Goal: Task Accomplishment & Management: Complete application form

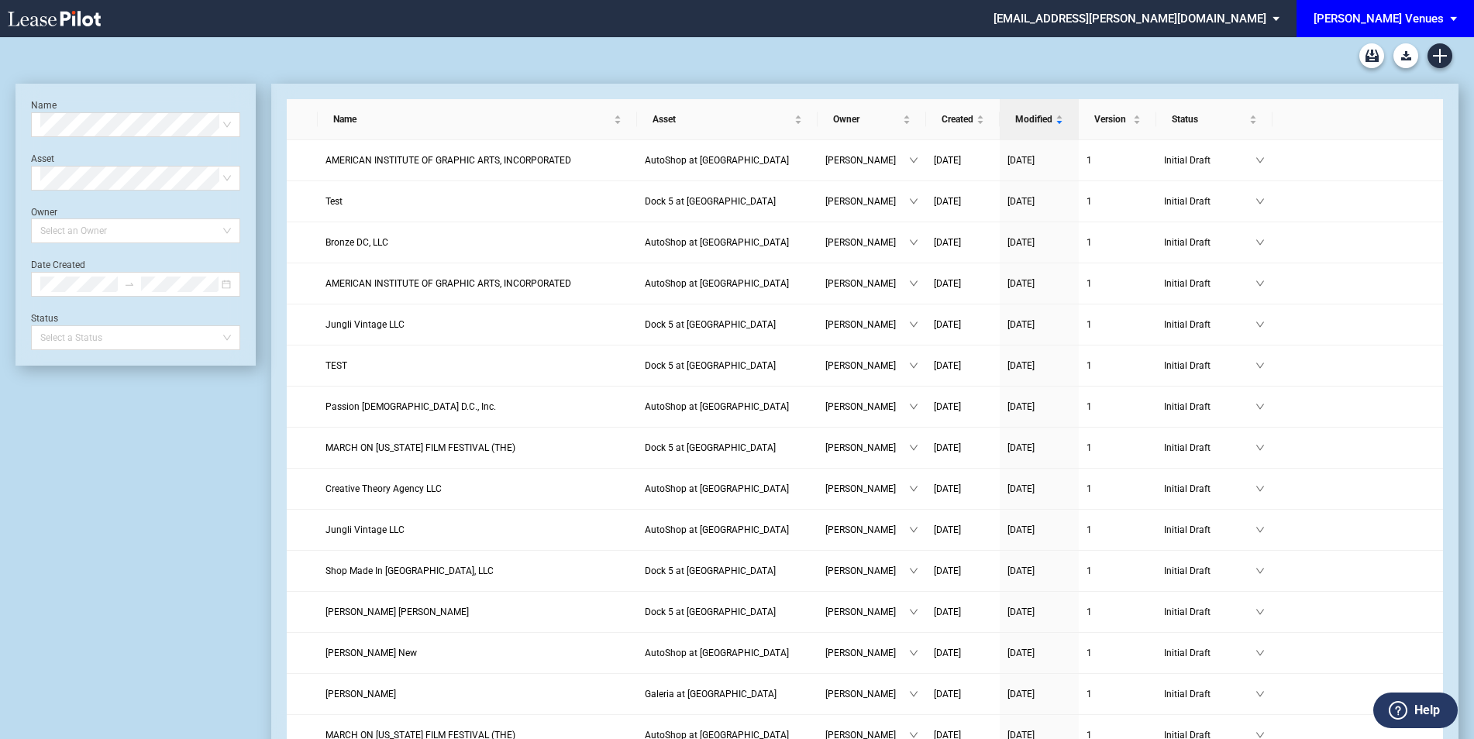
click at [1460, 4] on span "EDENS Venues: \aEDENS Venues\a" at bounding box center [1456, 18] width 19 height 37
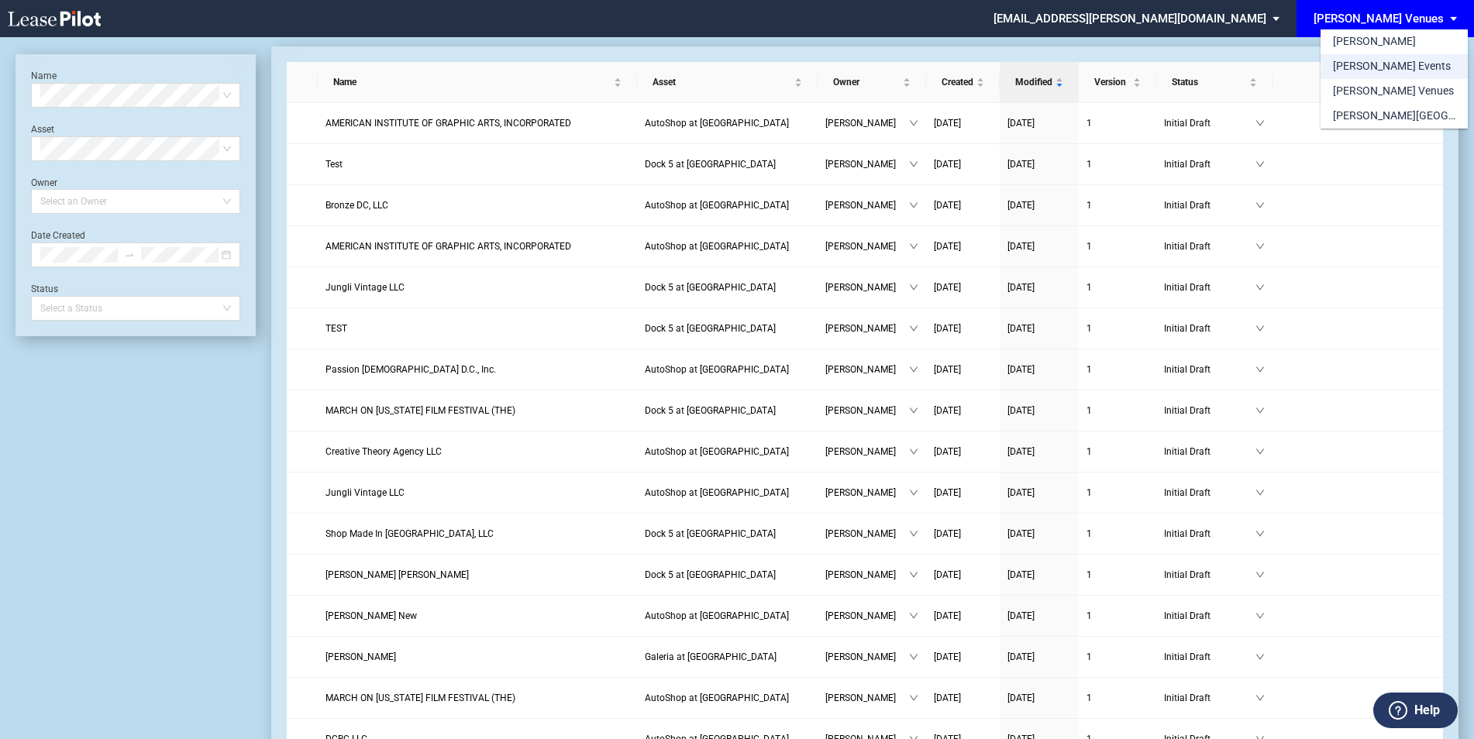
click at [1407, 57] on md-option "[PERSON_NAME] Events" at bounding box center [1394, 66] width 147 height 25
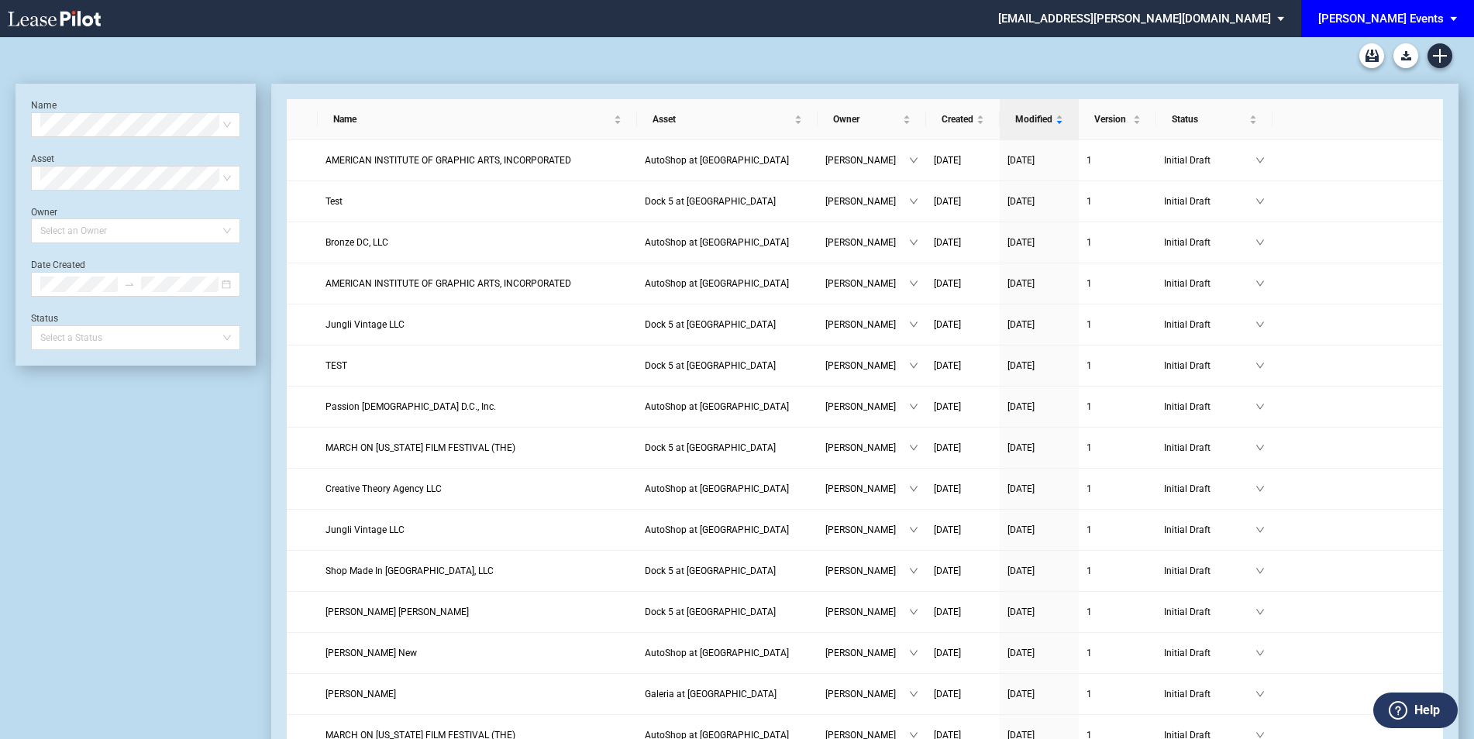
scroll to position [37, 0]
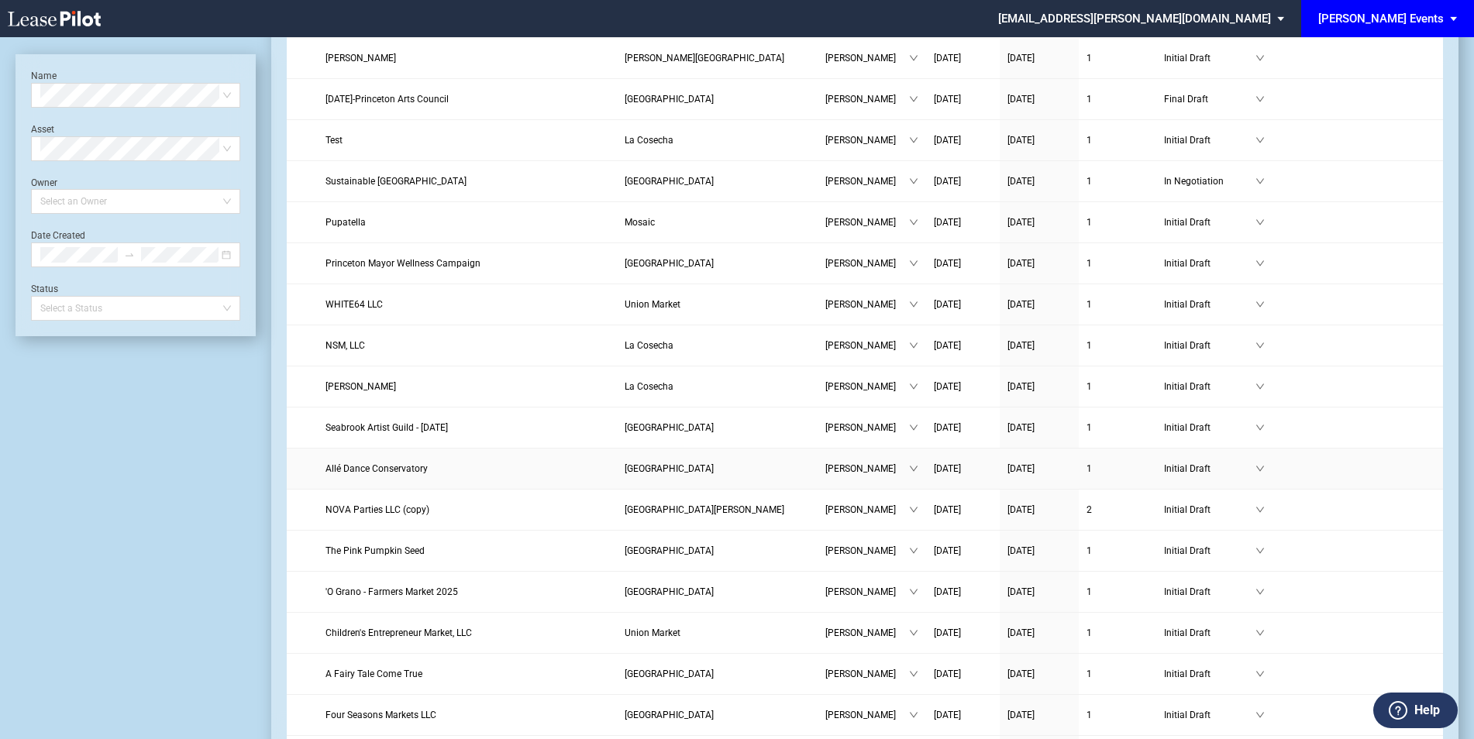
scroll to position [1343, 0]
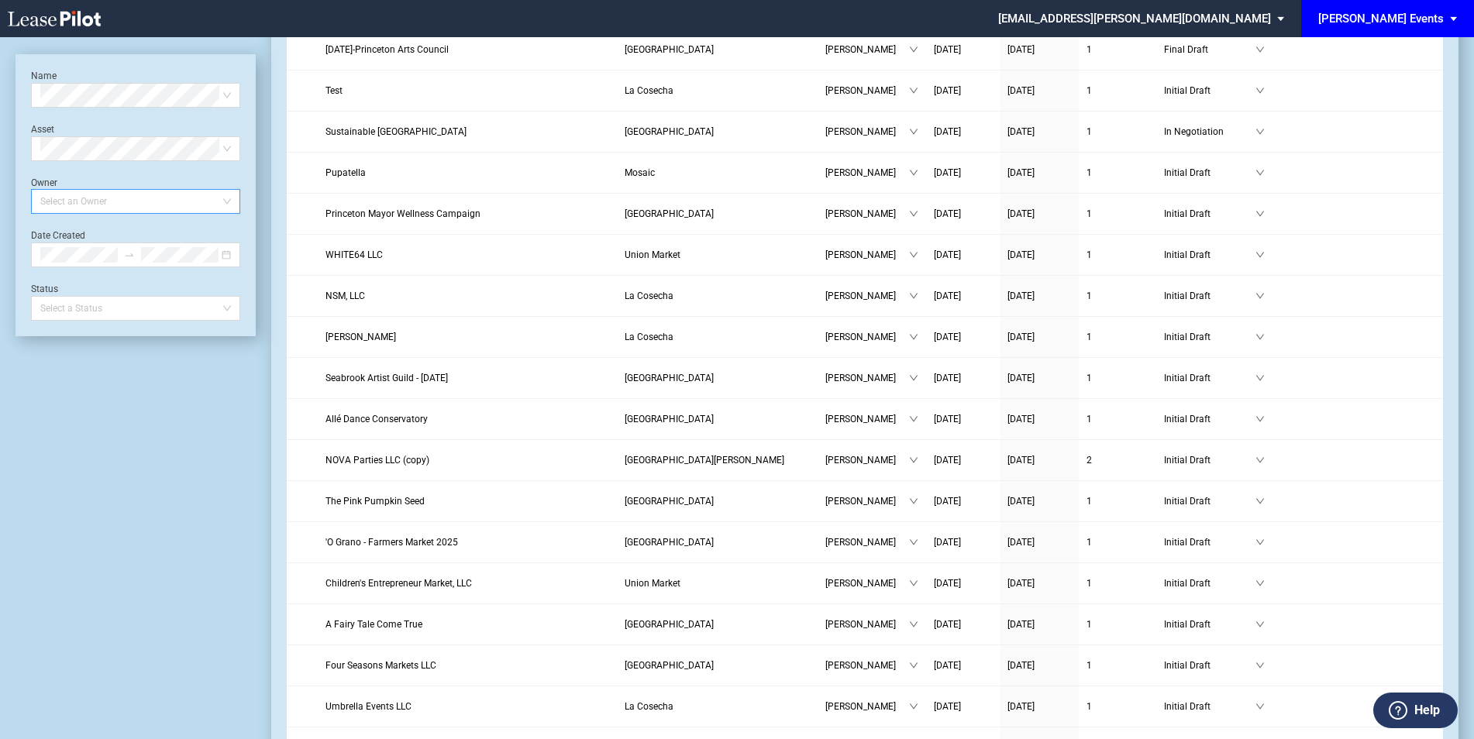
click at [225, 206] on div "Select an Owner" at bounding box center [135, 201] width 209 height 25
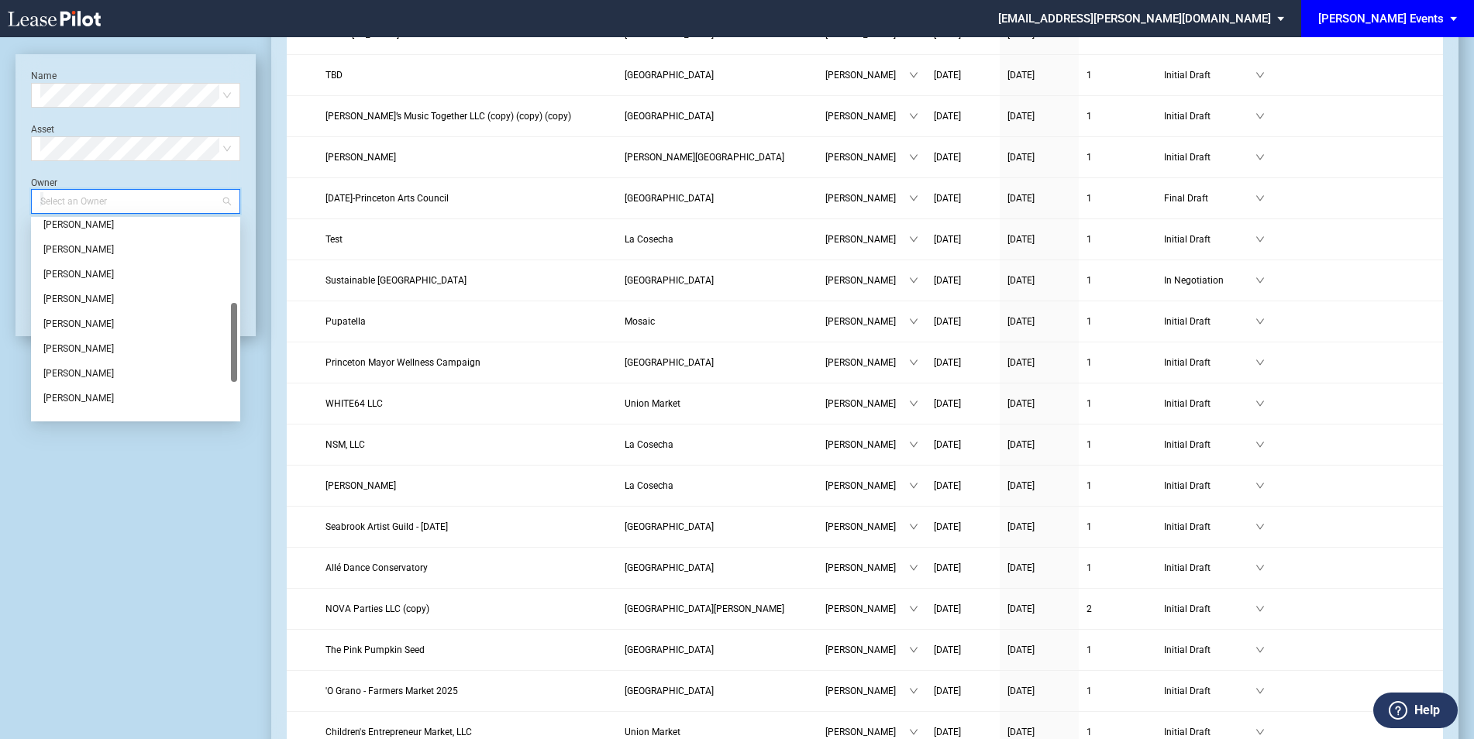
scroll to position [1240, 0]
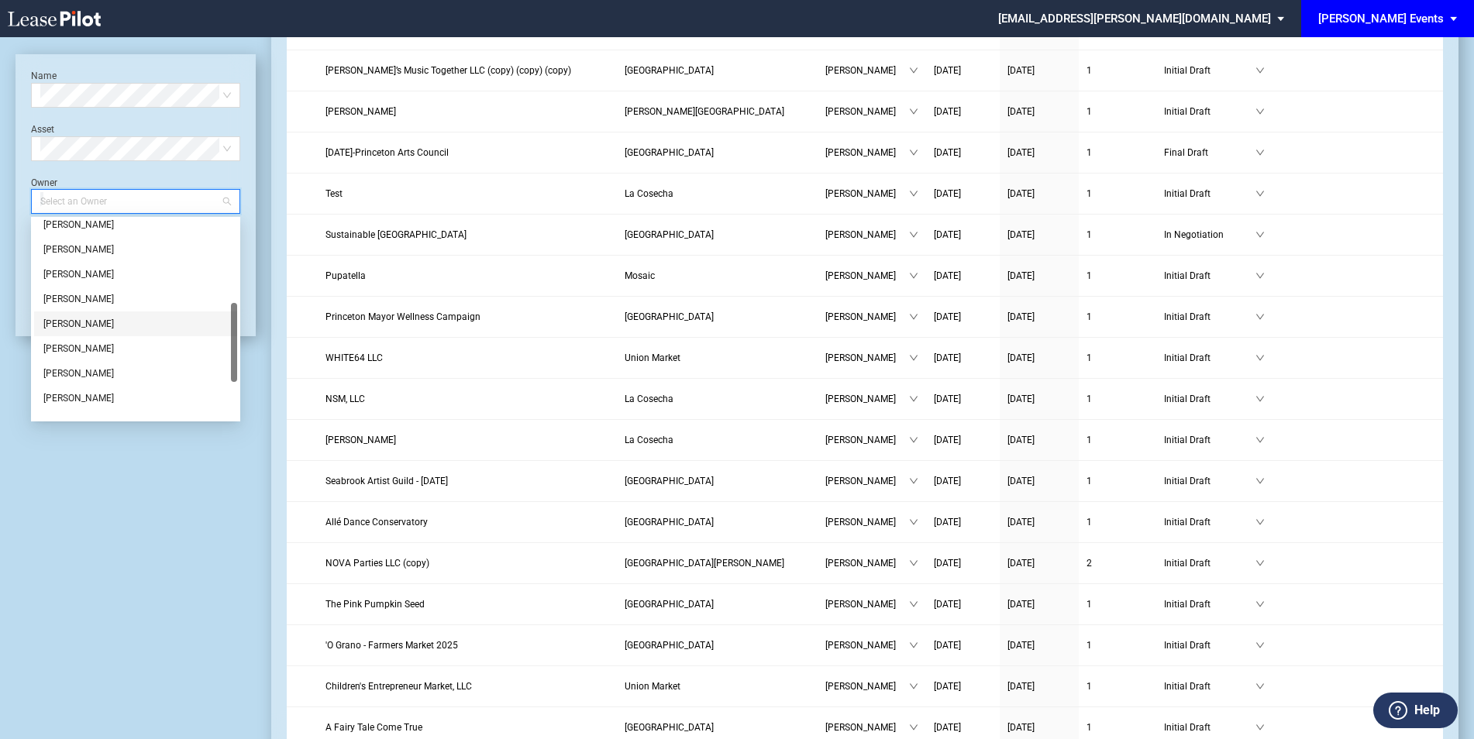
click at [77, 320] on div "[PERSON_NAME]" at bounding box center [135, 323] width 184 height 15
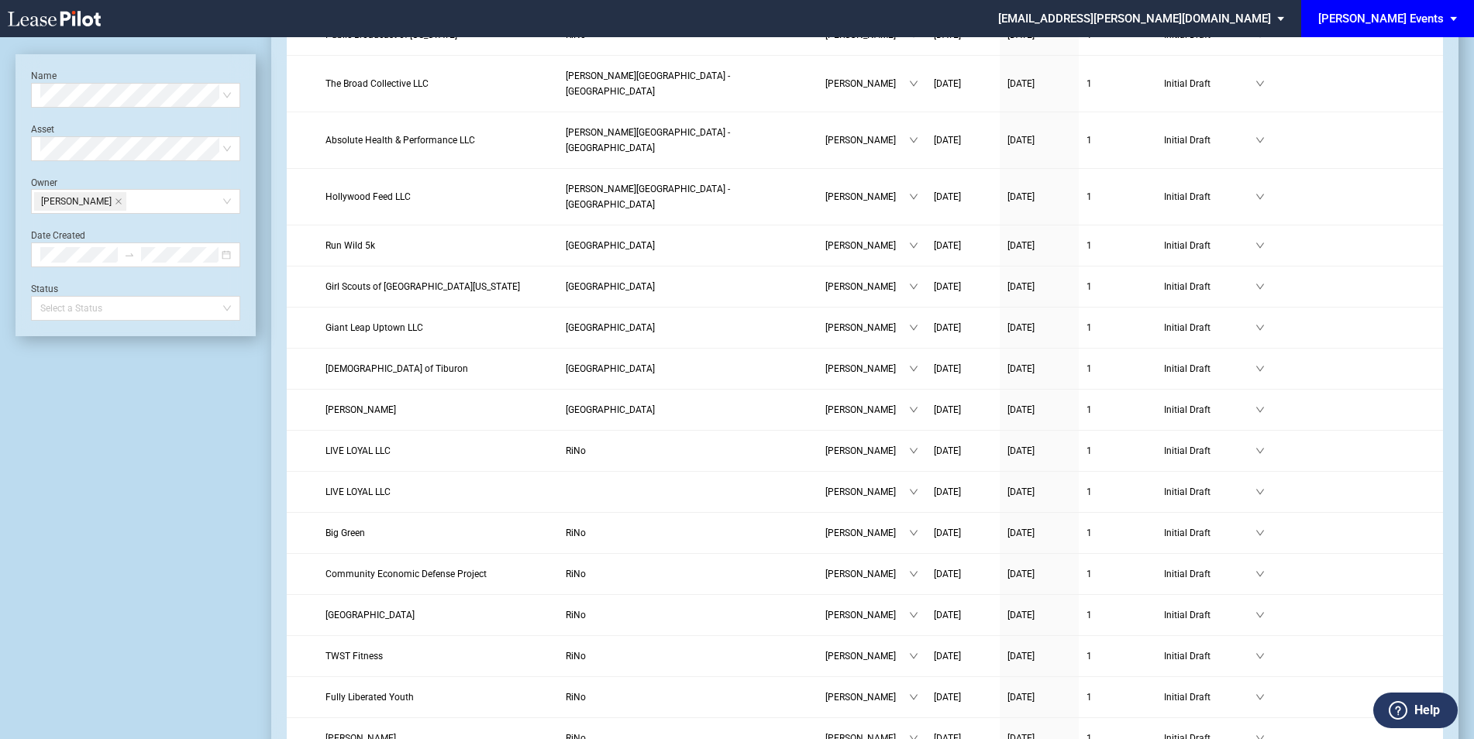
click at [1448, 15] on span "EDENS Events: \aEDENS Events\a" at bounding box center [1456, 18] width 19 height 37
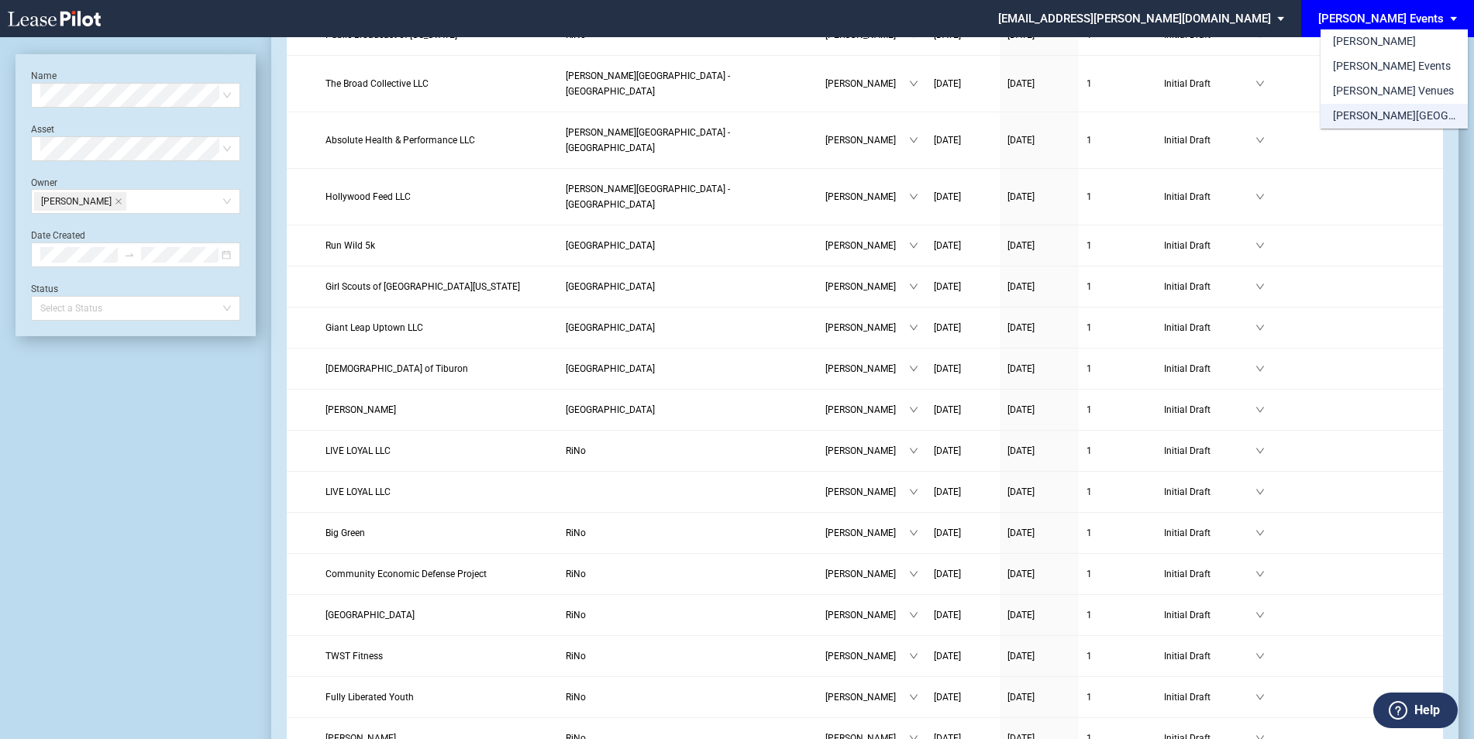
click at [1383, 117] on div "[PERSON_NAME][GEOGRAPHIC_DATA] Consents" at bounding box center [1394, 115] width 122 height 15
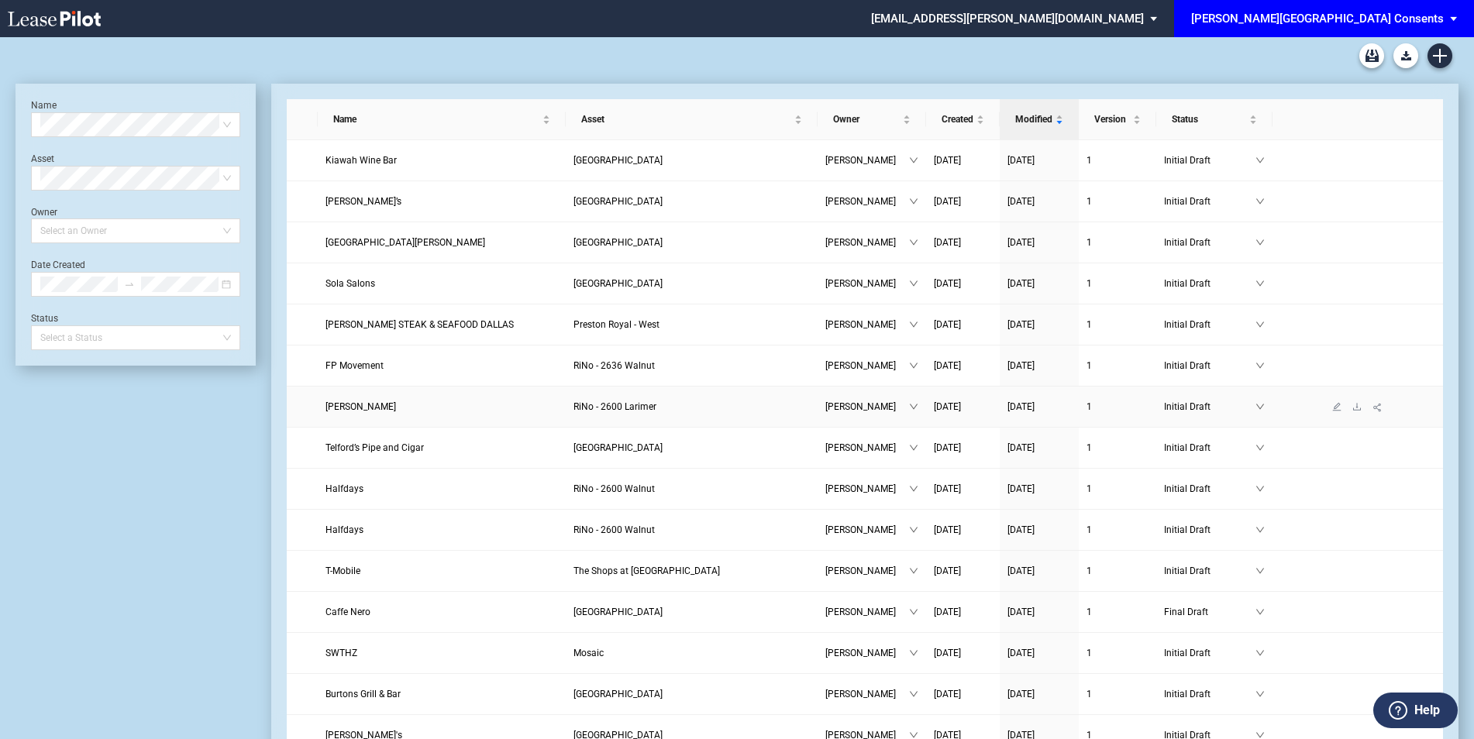
click at [656, 410] on span "RiNo - 2600 Larimer" at bounding box center [614, 406] width 83 height 11
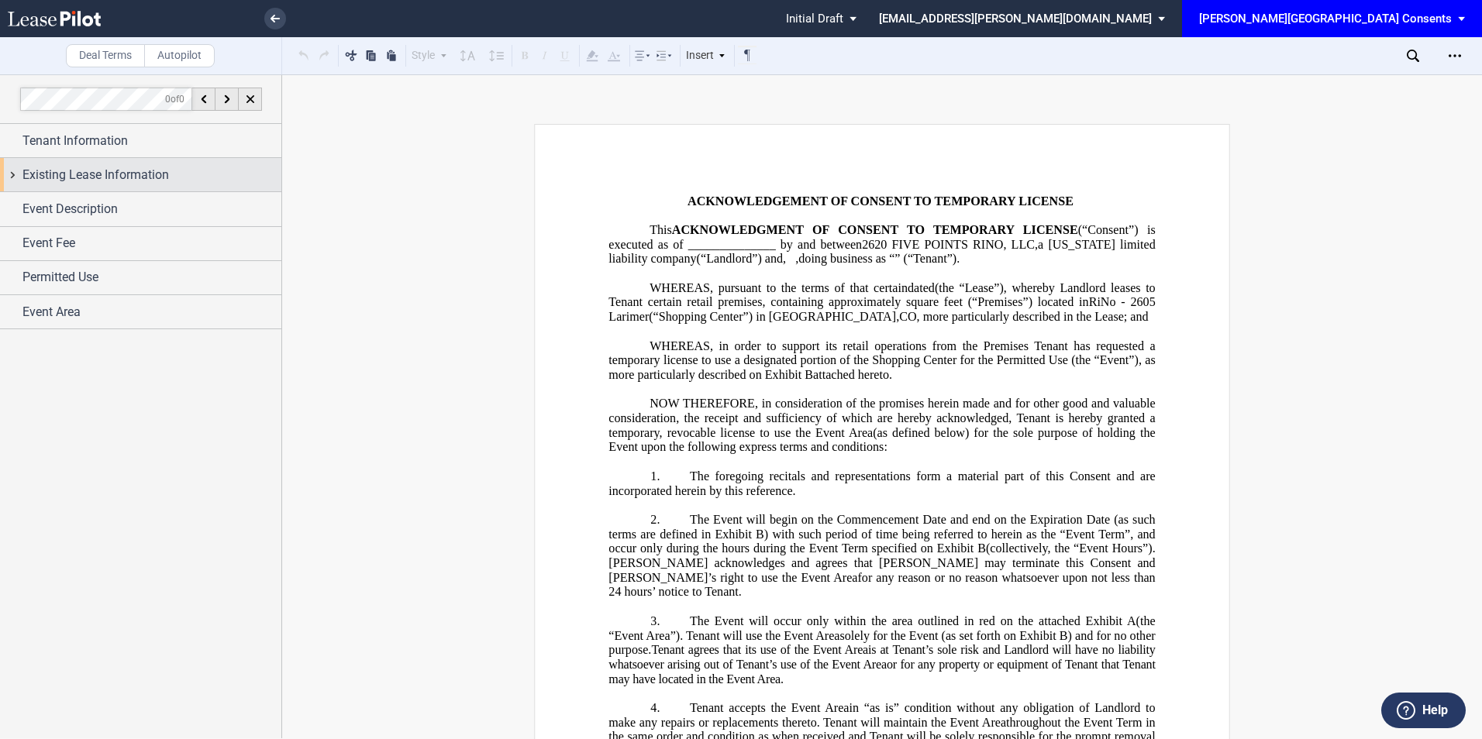
click at [86, 166] on span "Existing Lease Information" at bounding box center [95, 175] width 146 height 19
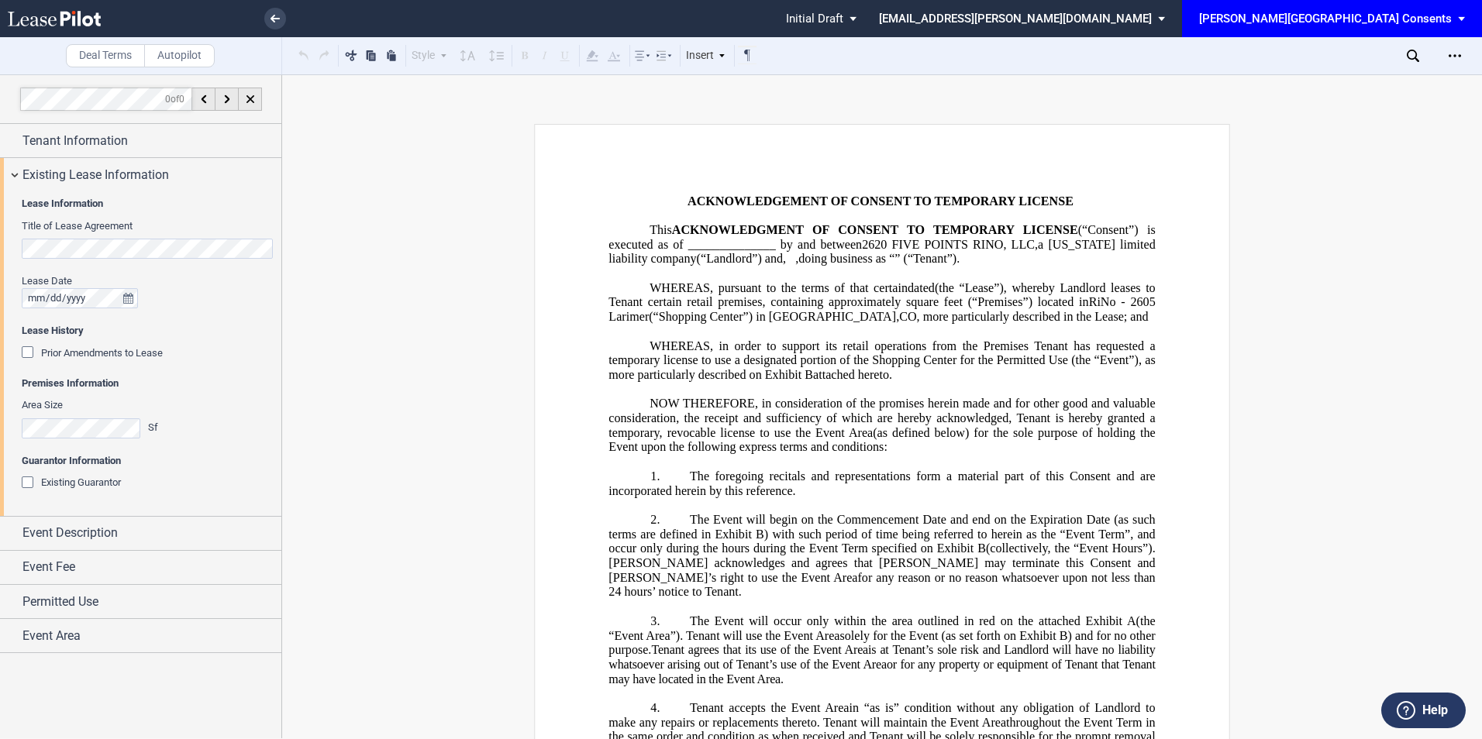
click at [26, 482] on div "Existing Guarantor" at bounding box center [29, 484] width 15 height 15
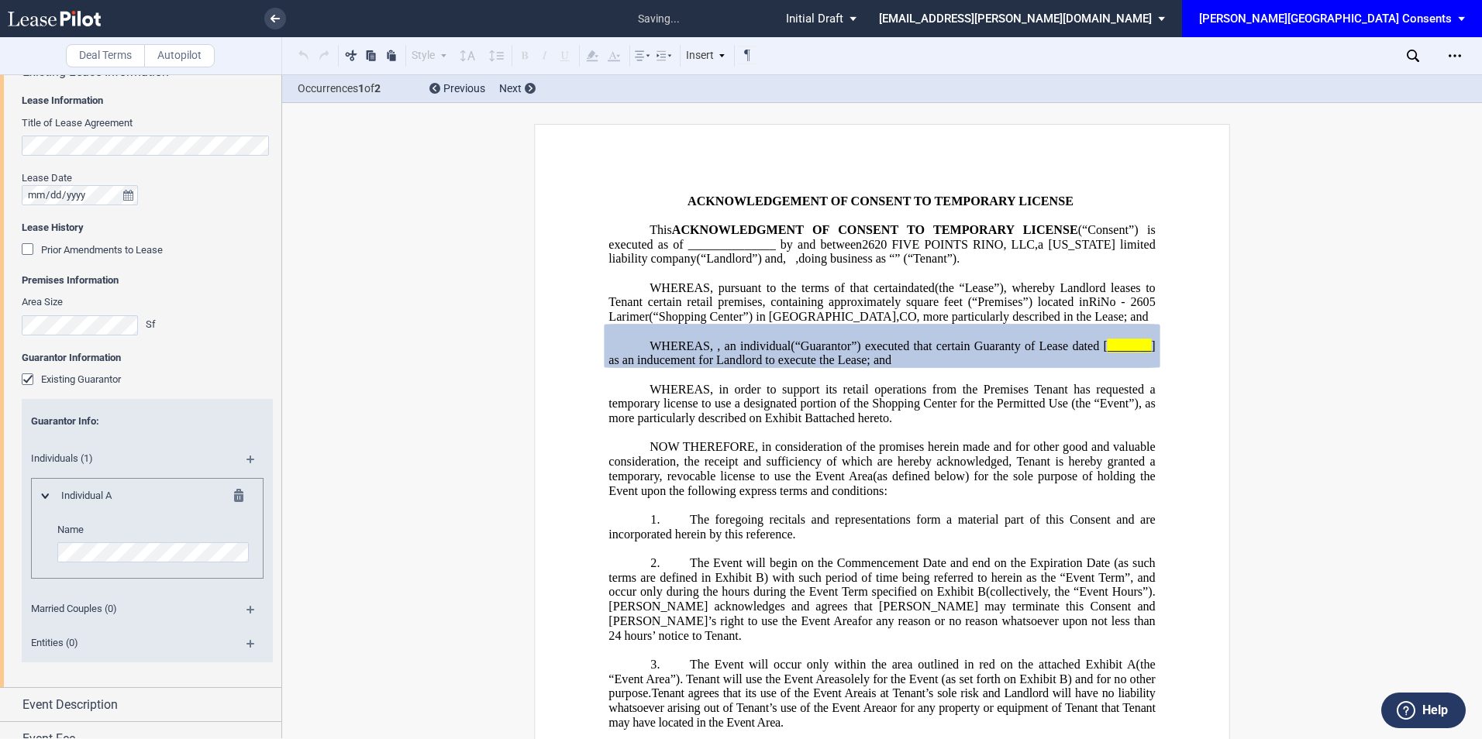
click at [242, 493] on md-icon at bounding box center [243, 498] width 19 height 19
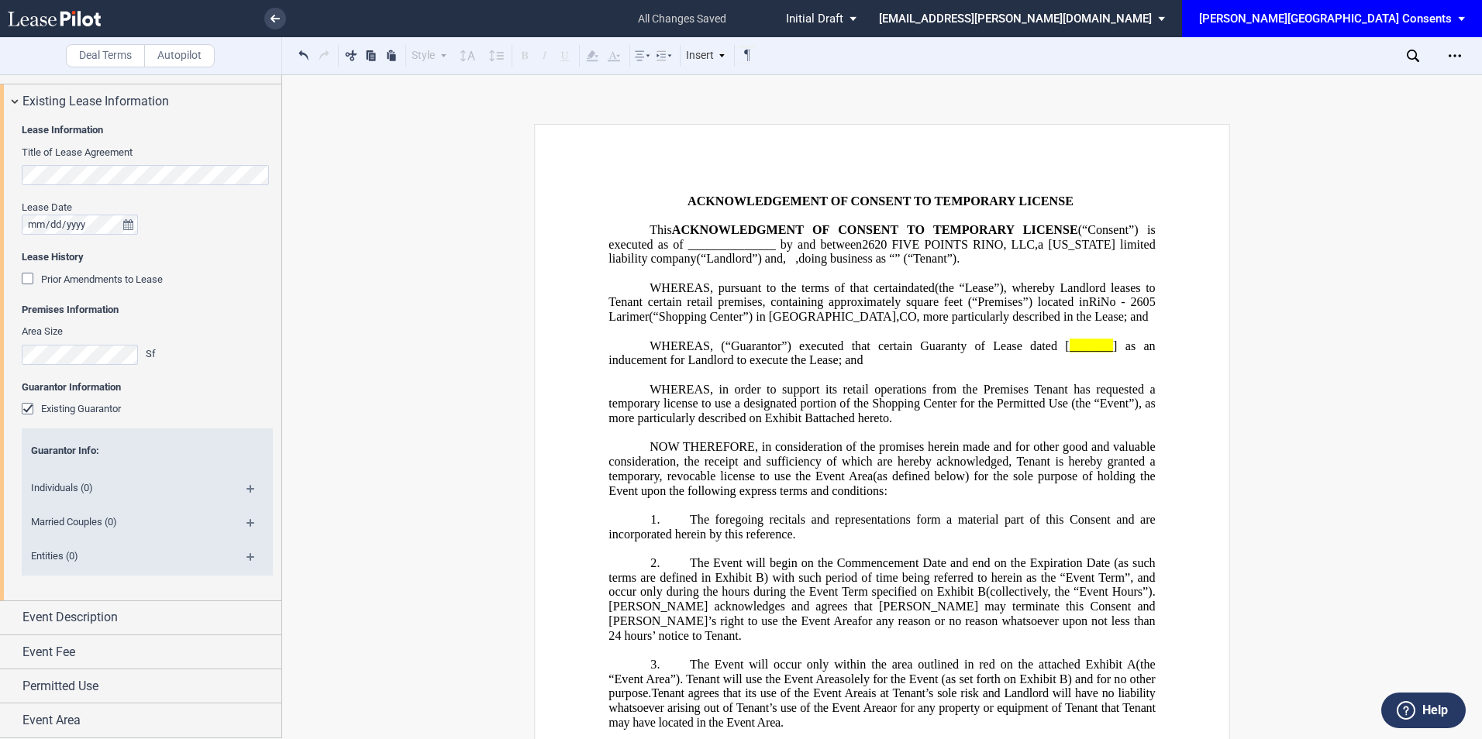
click at [246, 558] on md-icon at bounding box center [256, 562] width 21 height 19
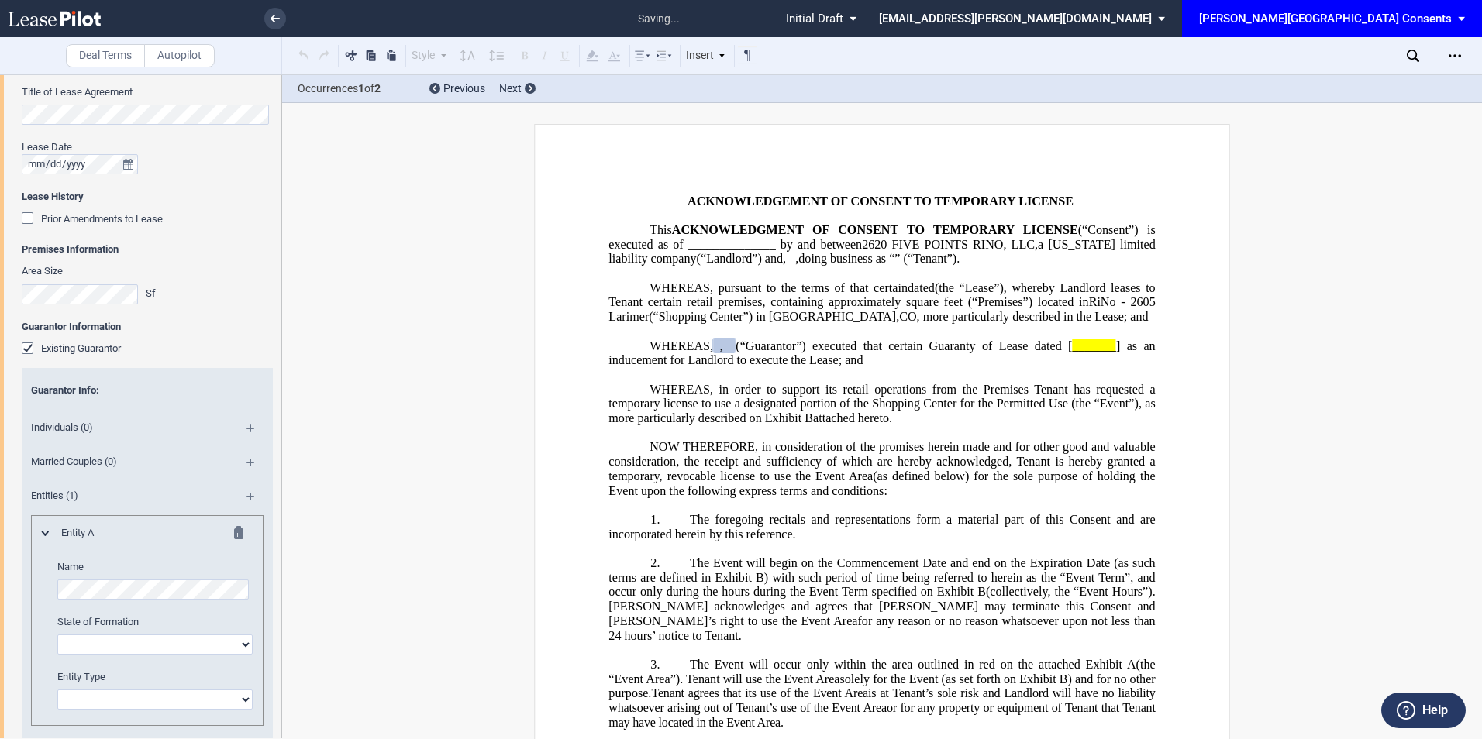
scroll to position [177, 0]
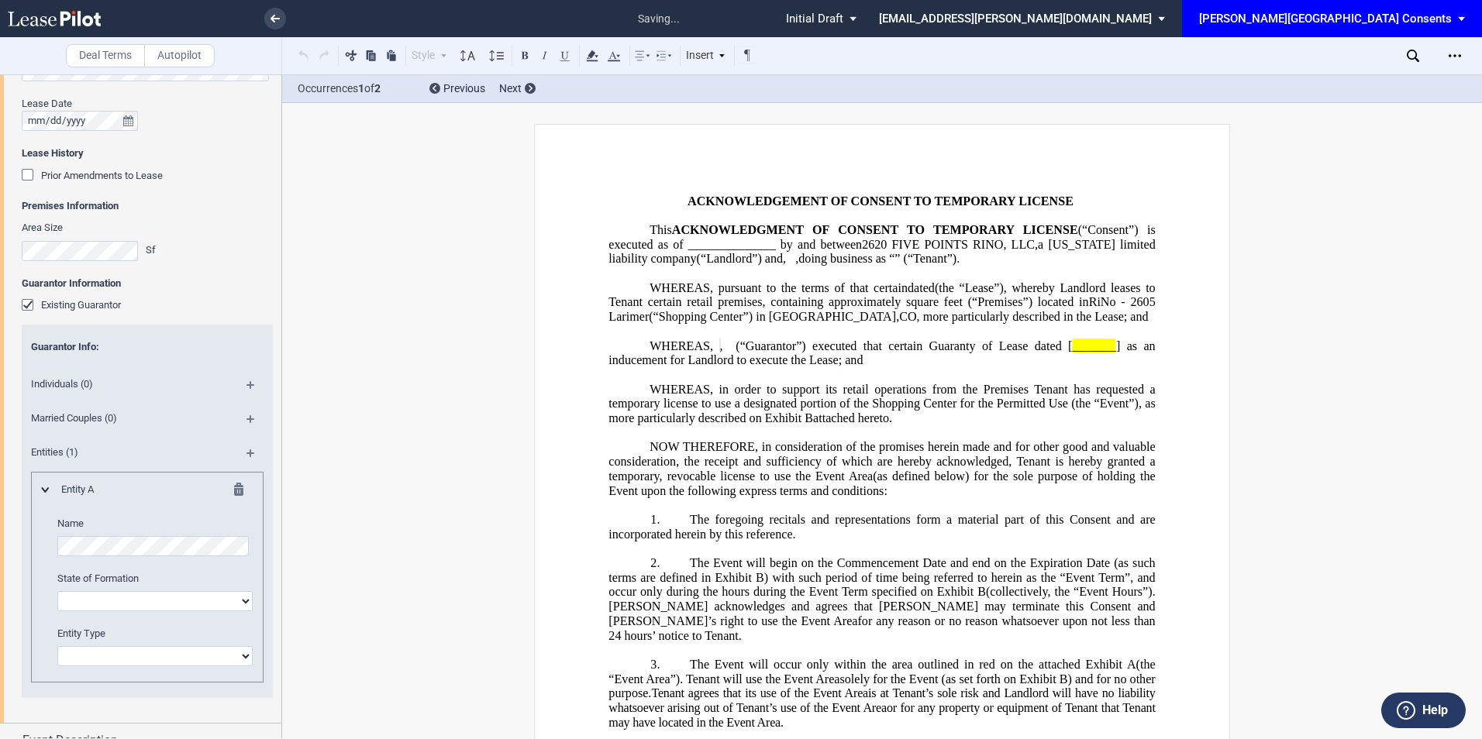
click at [97, 605] on select "Alabama Alaska Arizona Arkansas California Colorado Connecticut Delaware Distri…" at bounding box center [154, 601] width 195 height 20
select select "Delaware"
click at [57, 591] on select "Alabama Alaska Arizona Arkansas California Colorado Connecticut Delaware Distri…" at bounding box center [154, 601] width 195 height 20
click at [75, 664] on select "Corporation Limited Liability Company General Partnership Limited Partnership O…" at bounding box center [154, 656] width 195 height 20
select select "limited liability company"
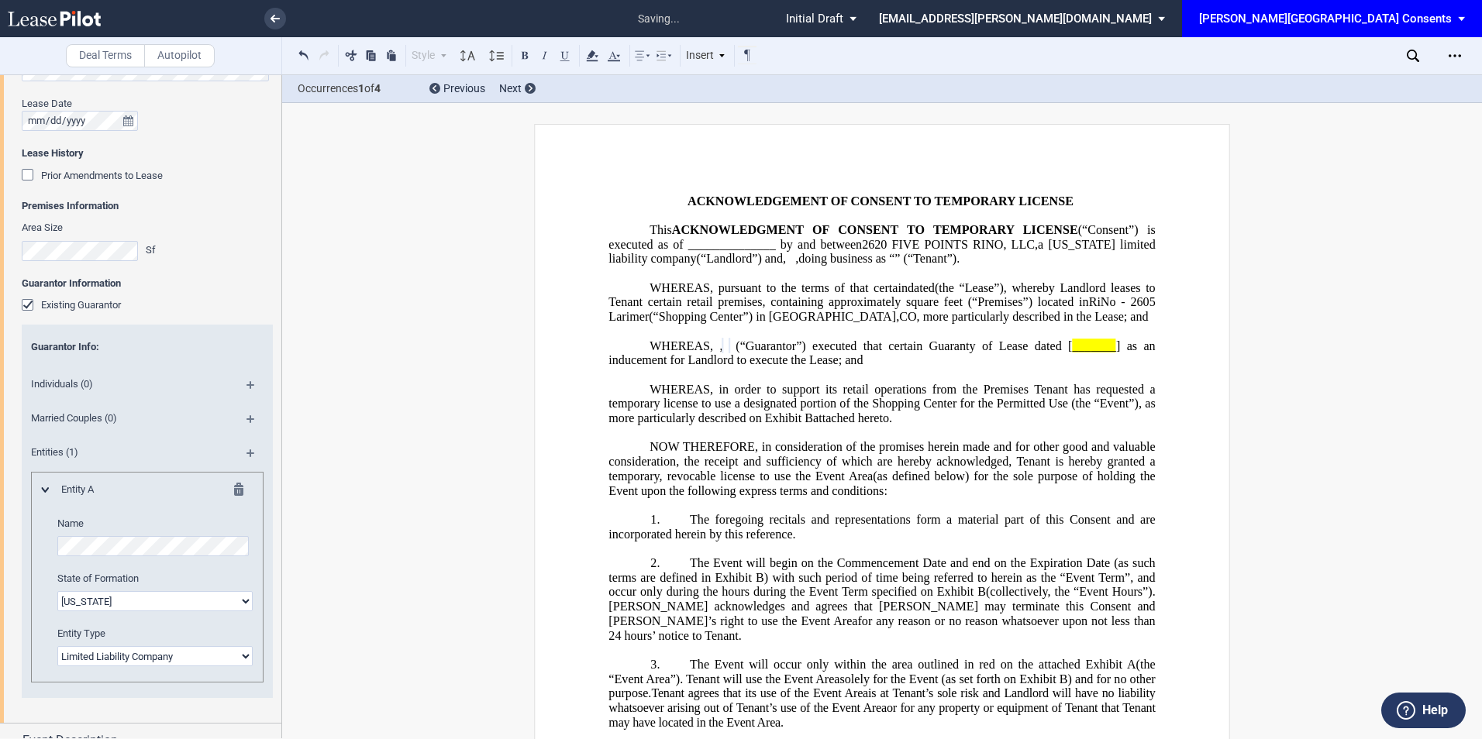
click at [57, 646] on select "Corporation Limited Liability Company General Partnership Limited Partnership O…" at bounding box center [154, 656] width 195 height 20
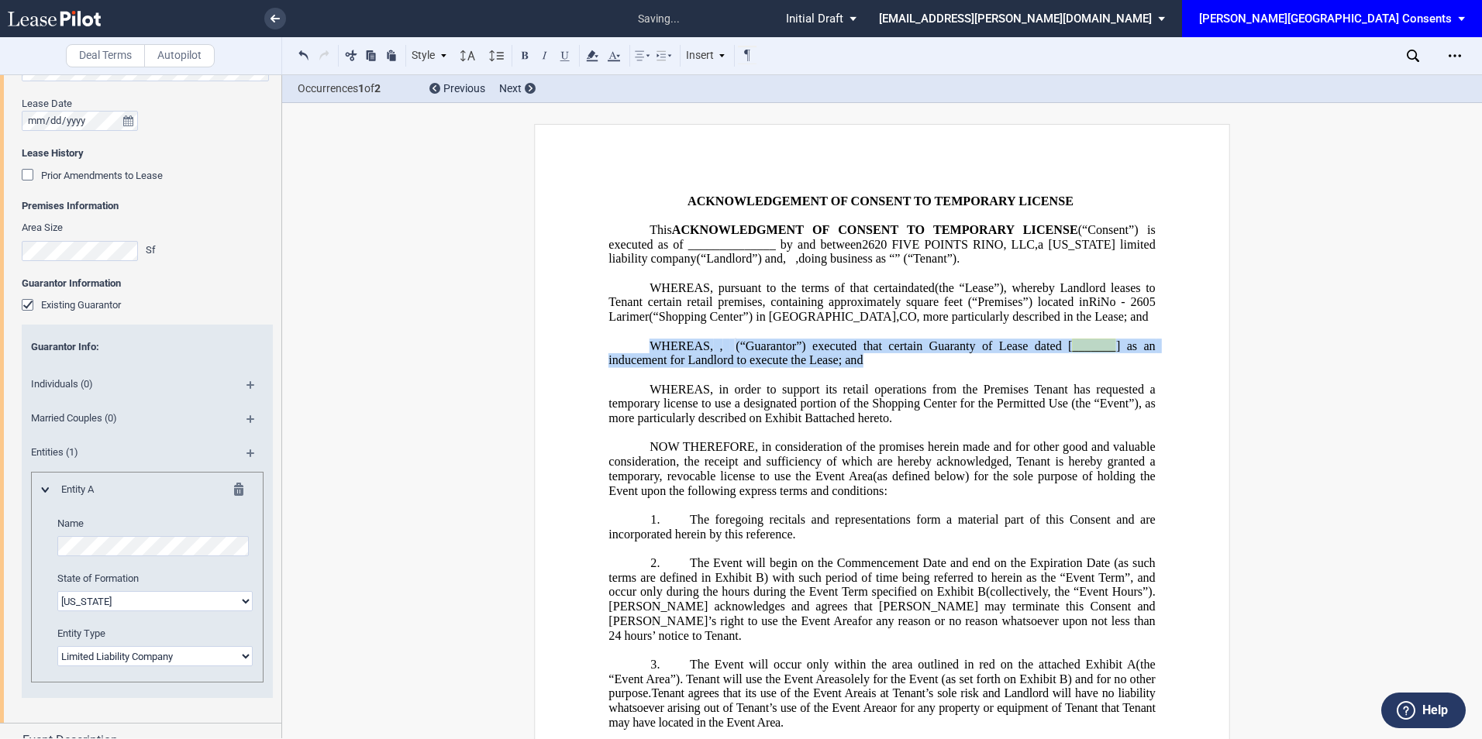
drag, startPoint x: 643, startPoint y: 367, endPoint x: 747, endPoint y: 408, distance: 111.7
click at [747, 367] on p "WHEREAS, , an individual and , a married couple , , , , and , jointly and sever…" at bounding box center [881, 353] width 546 height 29
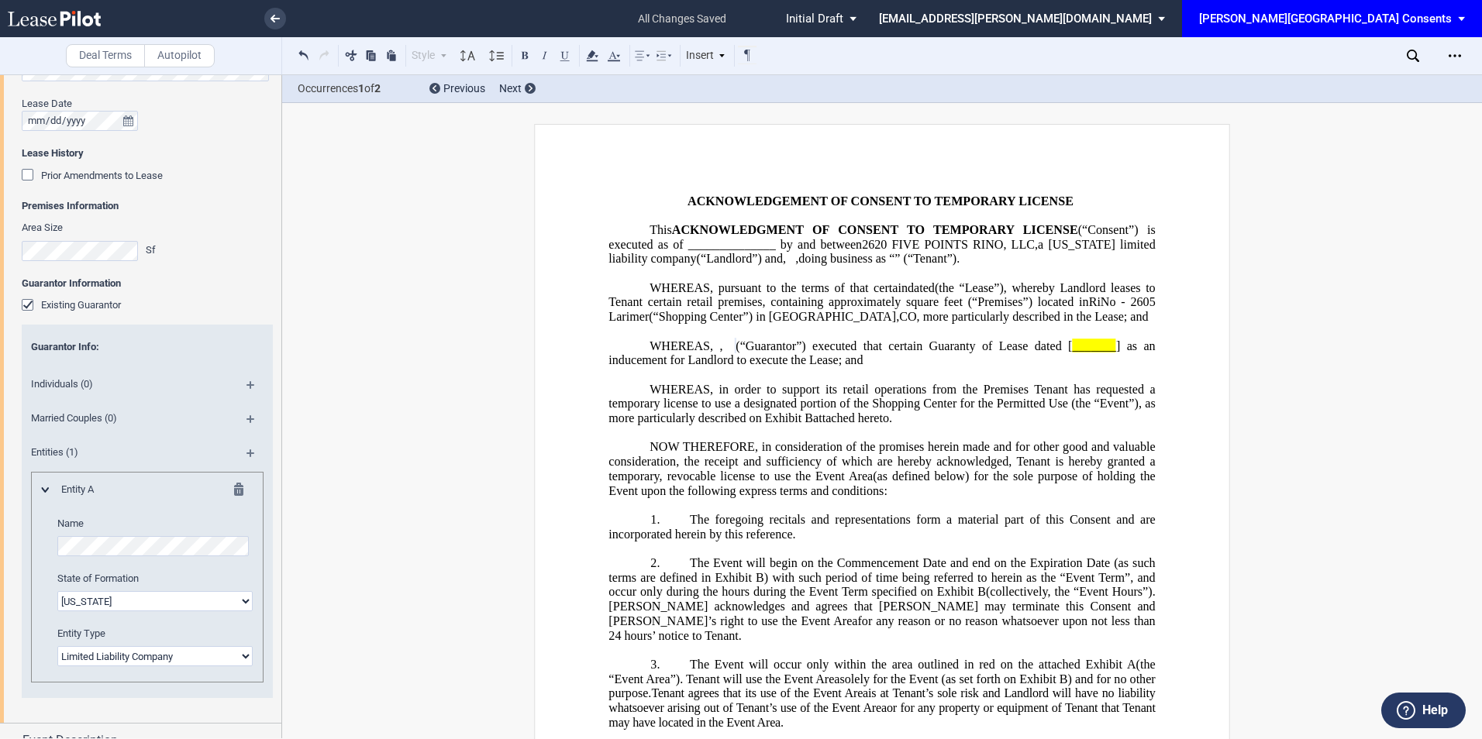
drag, startPoint x: 760, startPoint y: 382, endPoint x: 670, endPoint y: 367, distance: 91.9
click at [670, 353] on span "WHEREAS," at bounding box center [681, 346] width 64 height 14
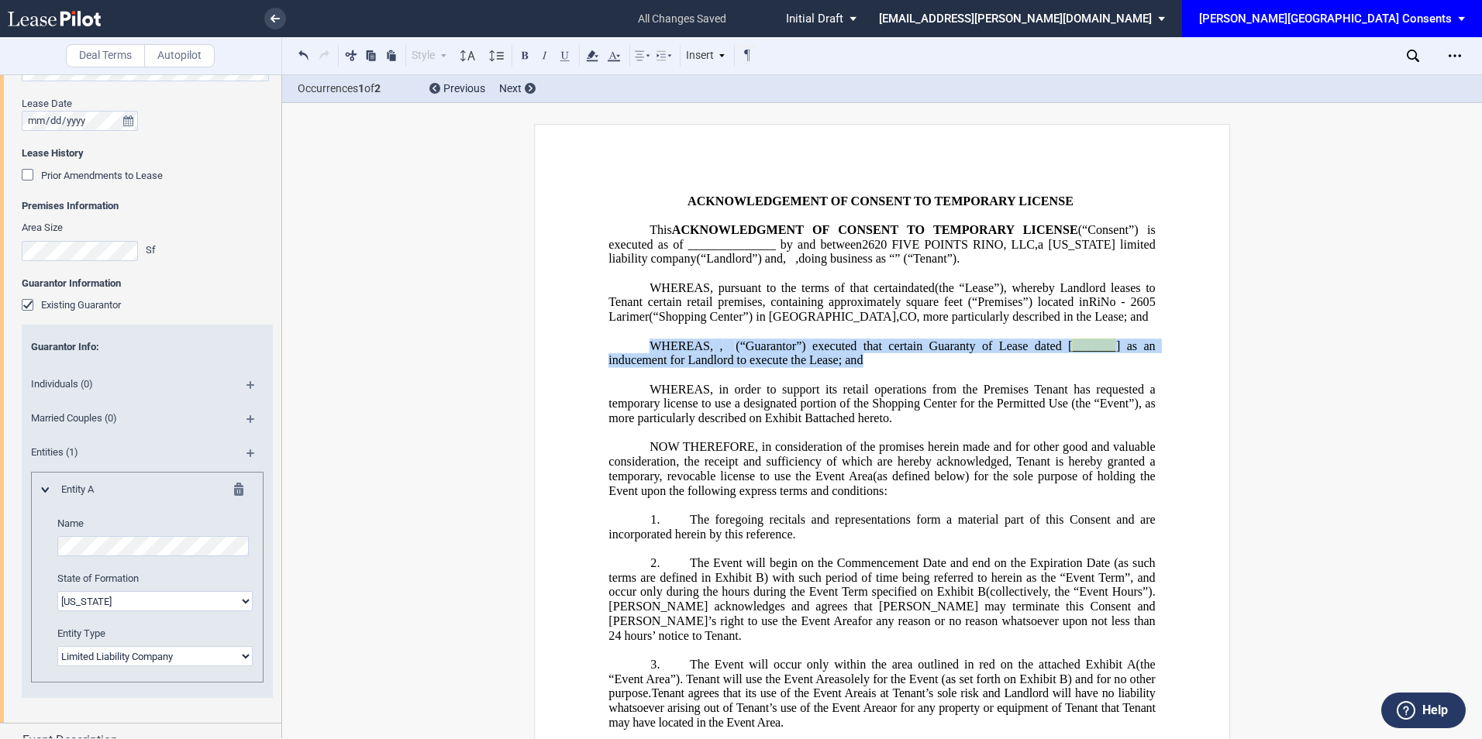
drag, startPoint x: 635, startPoint y: 369, endPoint x: 722, endPoint y: 399, distance: 92.6
click at [722, 367] on p "WHEREAS, , an individual and , a married couple , , , , and , jointly and sever…" at bounding box center [881, 353] width 546 height 29
drag, startPoint x: 722, startPoint y: 399, endPoint x: 694, endPoint y: 396, distance: 28.1
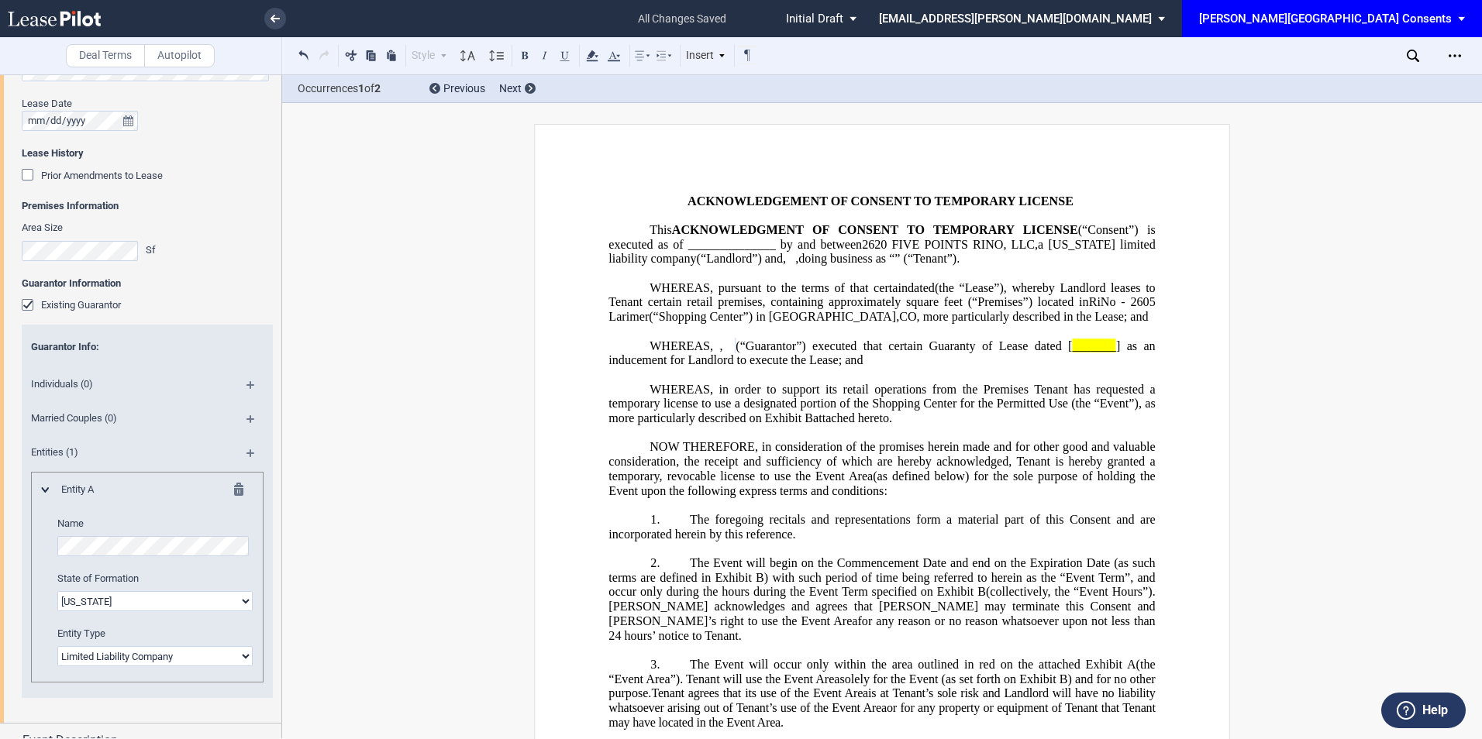
drag, startPoint x: 687, startPoint y: 396, endPoint x: 679, endPoint y: 384, distance: 14.0
click at [735, 353] on span "(“Guarantor”) executed that certain Guaranty of Lease dated [" at bounding box center [903, 346] width 336 height 14
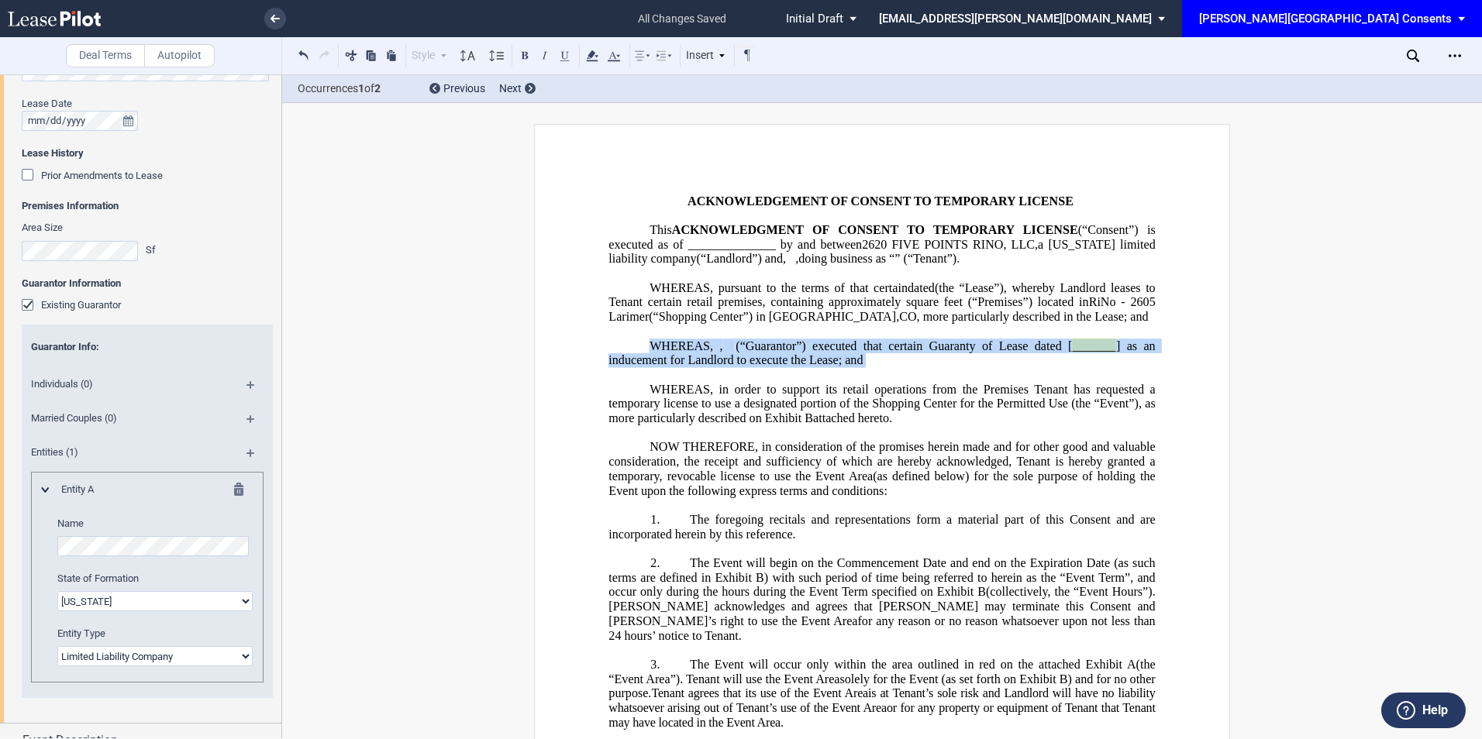
drag, startPoint x: 641, startPoint y: 374, endPoint x: 729, endPoint y: 411, distance: 95.9
drag, startPoint x: 729, startPoint y: 411, endPoint x: 700, endPoint y: 396, distance: 32.9
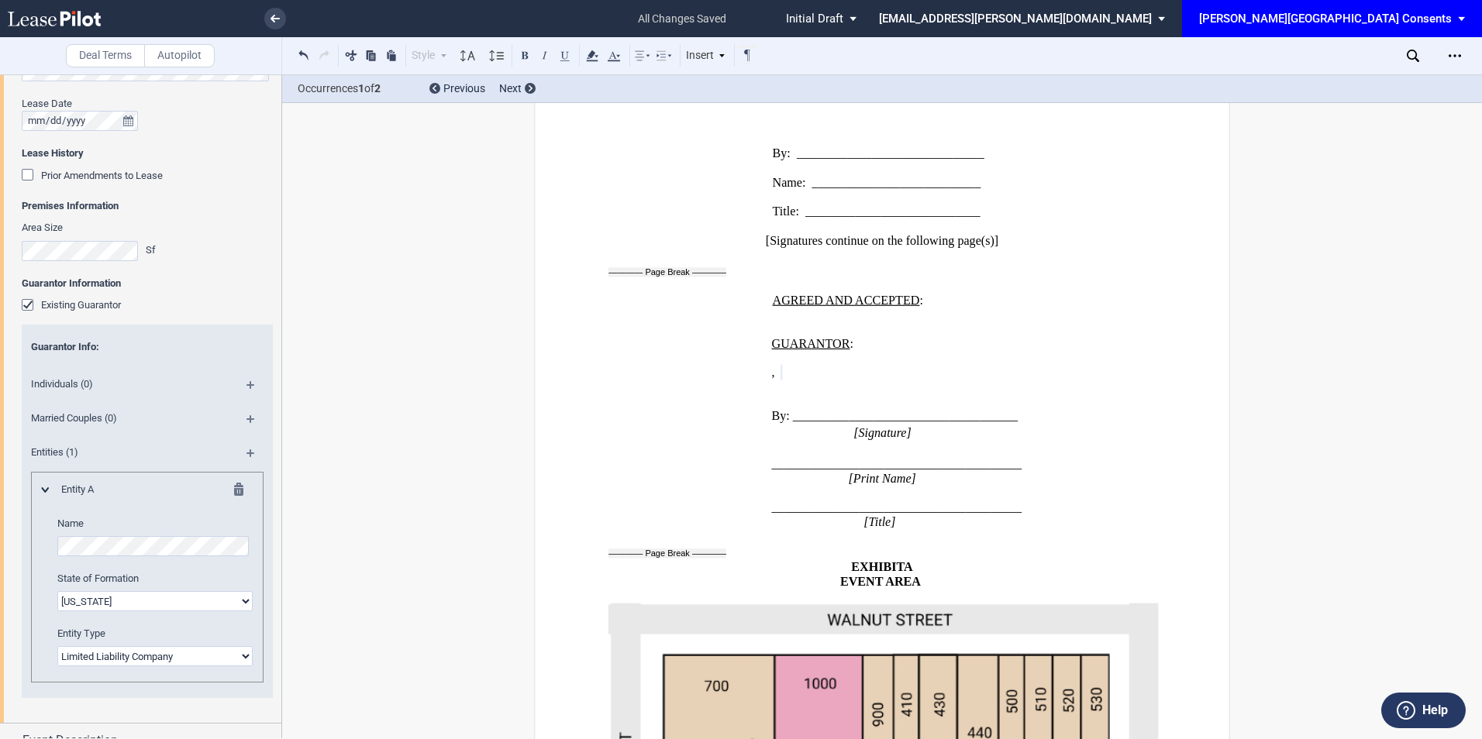
scroll to position [2067, 0]
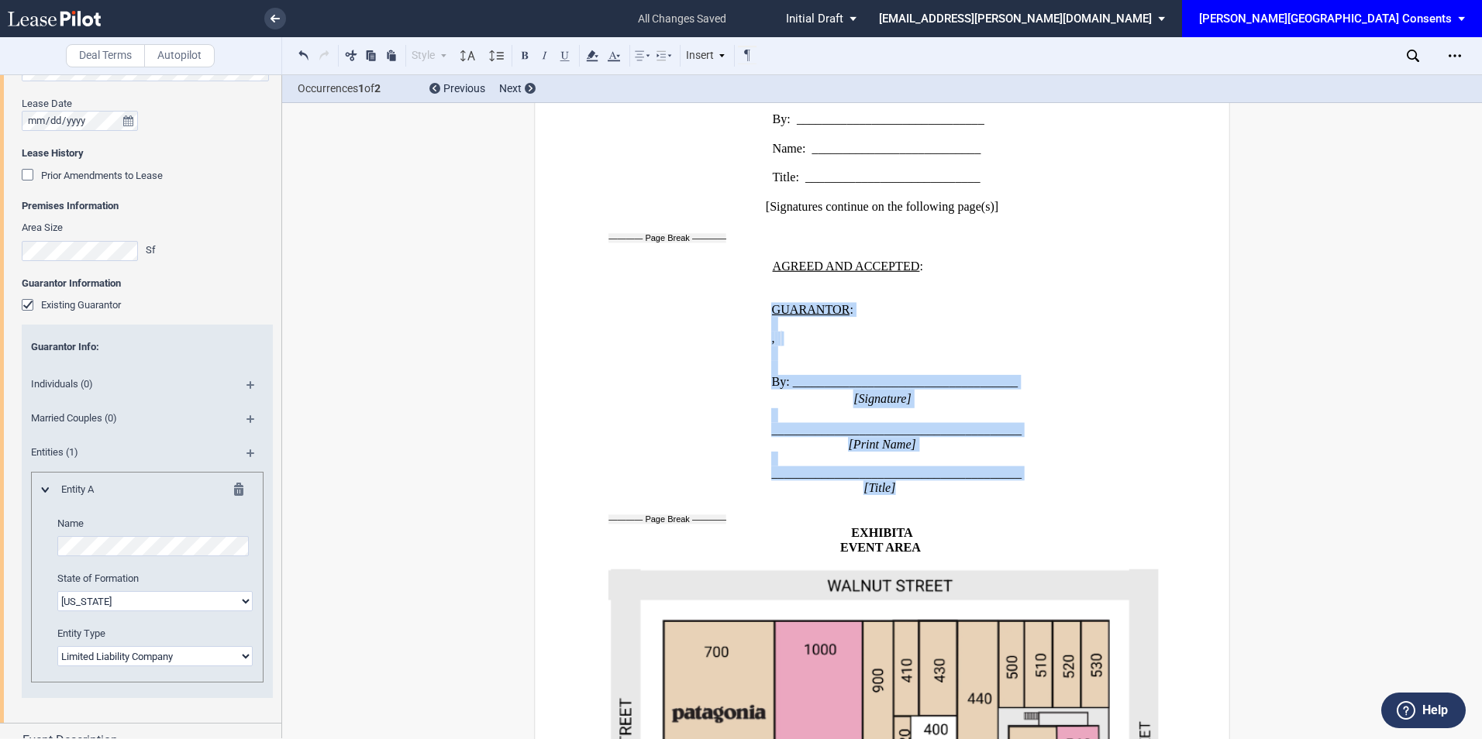
drag, startPoint x: 768, startPoint y: 305, endPoint x: 933, endPoint y: 506, distance: 259.9
click at [933, 495] on td "GUARANTOR : ﻿ ﻿ , ﻿ ﻿ ﻿ ﻿ ﻿ ﻿ By: ____________________________________ [Signatu…" at bounding box center [961, 398] width 390 height 193
